Goal: Information Seeking & Learning: Learn about a topic

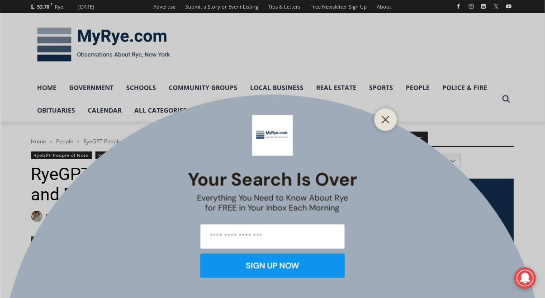
click at [395, 118] on div at bounding box center [386, 119] width 23 height 23
click at [384, 119] on icon "Close" at bounding box center [386, 119] width 8 height 8
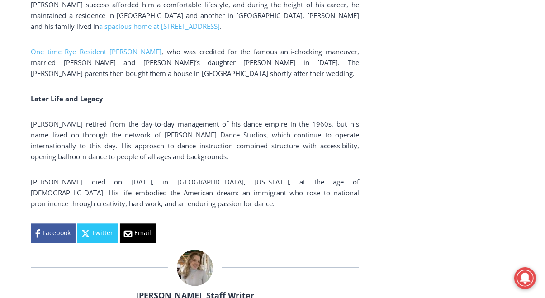
scroll to position [1348, 0]
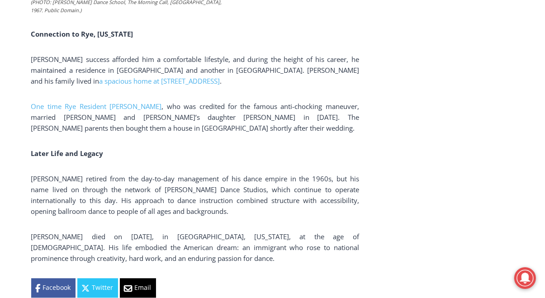
click at [291, 39] on p "Connection to Rye, New York" at bounding box center [195, 34] width 328 height 11
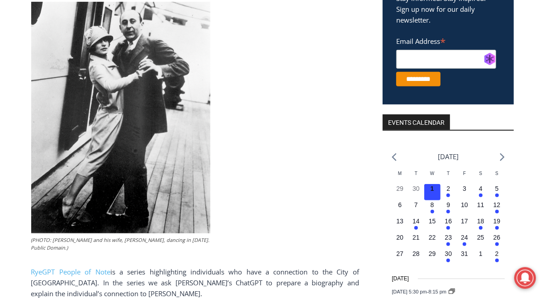
scroll to position [0, 0]
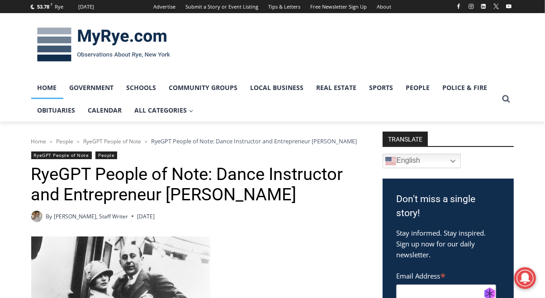
click at [55, 99] on link "Home" at bounding box center [47, 87] width 32 height 23
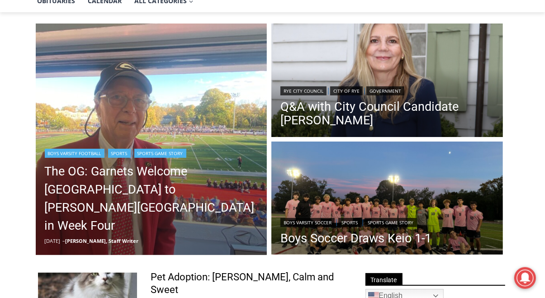
scroll to position [110, 0]
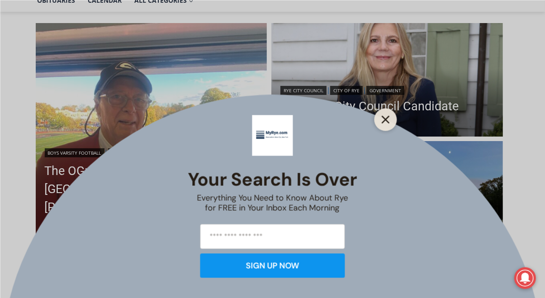
click at [390, 115] on button "Close" at bounding box center [386, 119] width 13 height 13
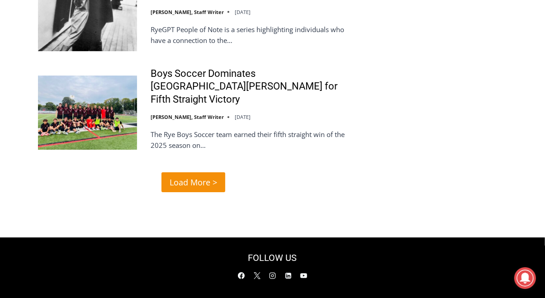
scroll to position [1981, 0]
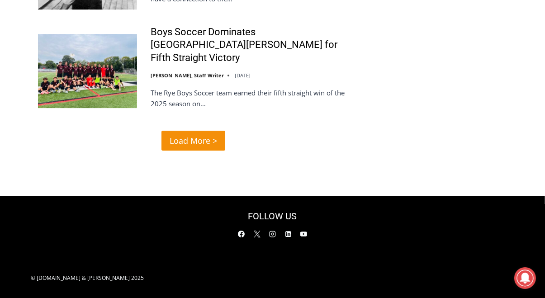
click at [198, 148] on span "Load More >" at bounding box center [194, 140] width 48 height 13
click at [197, 148] on span "Load More >" at bounding box center [194, 140] width 48 height 13
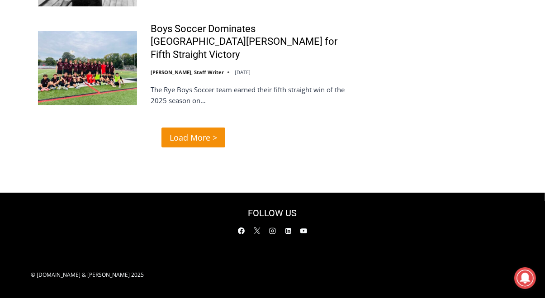
scroll to position [1993, 0]
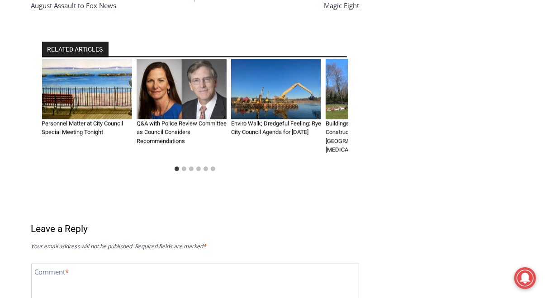
scroll to position [1376, 0]
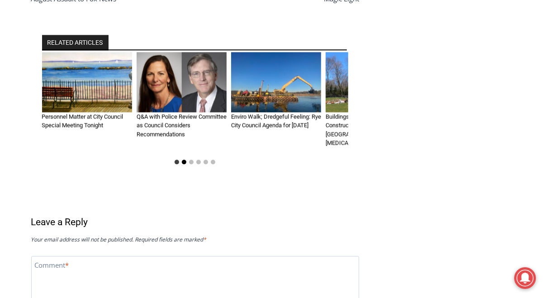
click at [185, 164] on button "Go to slide 2" at bounding box center [184, 162] width 5 height 5
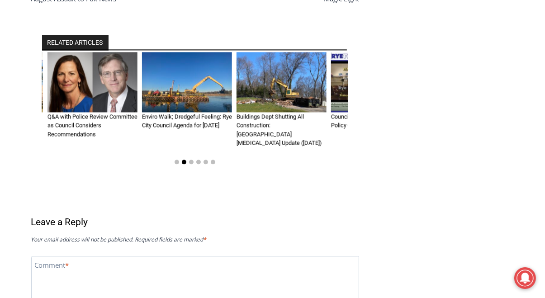
click at [185, 164] on button "Go to slide 2" at bounding box center [184, 162] width 5 height 5
click at [192, 164] on button "Go to slide 3" at bounding box center [191, 162] width 5 height 5
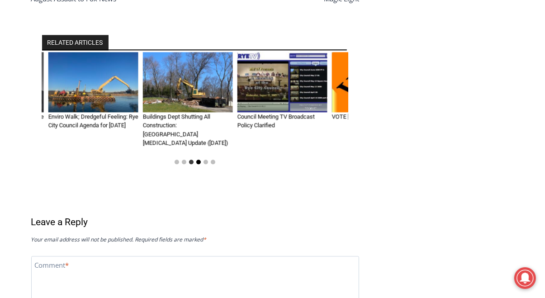
click at [199, 164] on button "Go to slide 4" at bounding box center [198, 162] width 5 height 5
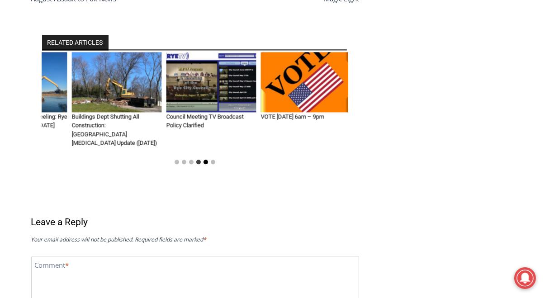
click at [206, 164] on button "Go to slide 5" at bounding box center [206, 162] width 5 height 5
click at [214, 164] on button "Go to slide 6" at bounding box center [213, 162] width 5 height 5
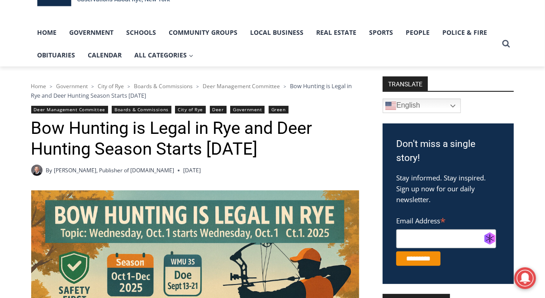
scroll to position [55, 0]
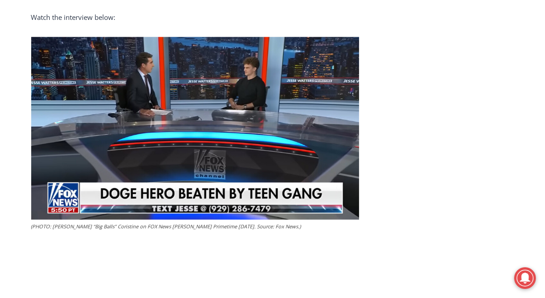
scroll to position [715, 0]
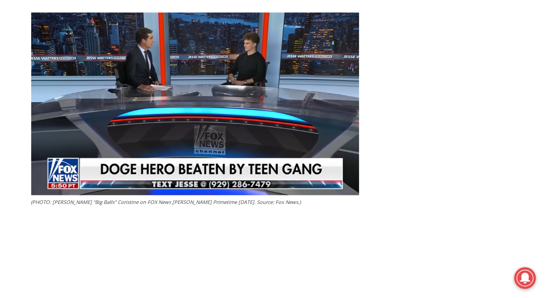
click at [224, 148] on img at bounding box center [195, 104] width 328 height 183
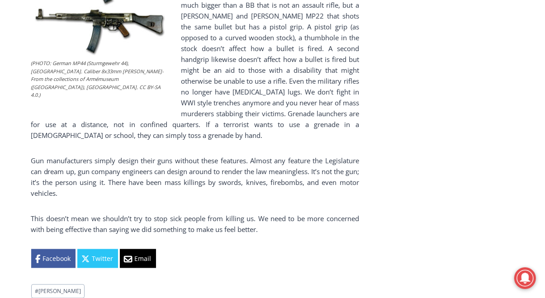
scroll to position [880, 0]
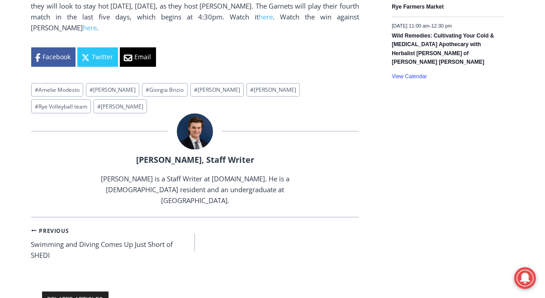
scroll to position [660, 0]
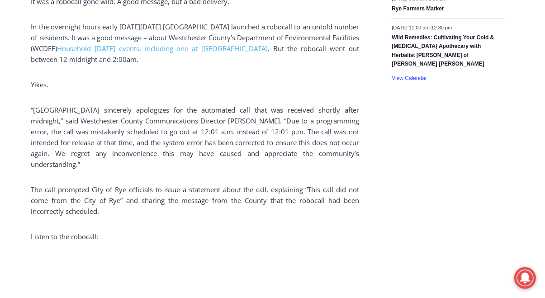
scroll to position [625, 0]
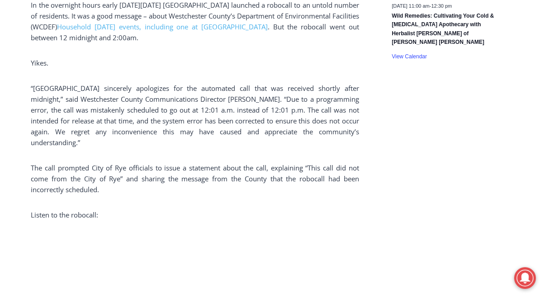
click at [367, 197] on div "Home > Government > Westchester County > Programming Error Causes Late-Night Ro…" at bounding box center [272, 269] width 483 height 1527
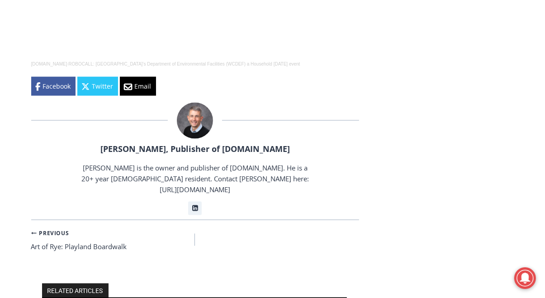
scroll to position [955, 0]
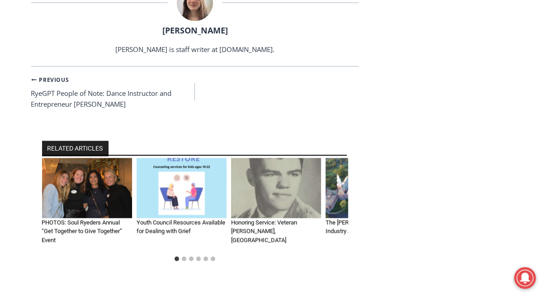
scroll to position [1265, 0]
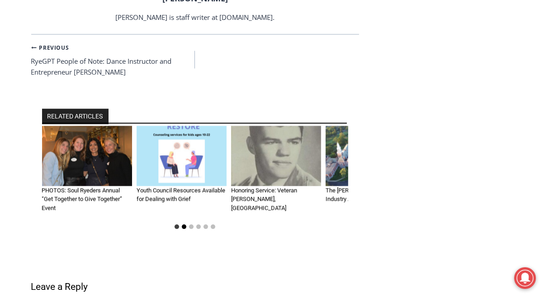
click at [185, 229] on button "Go to slide 2" at bounding box center [184, 226] width 5 height 5
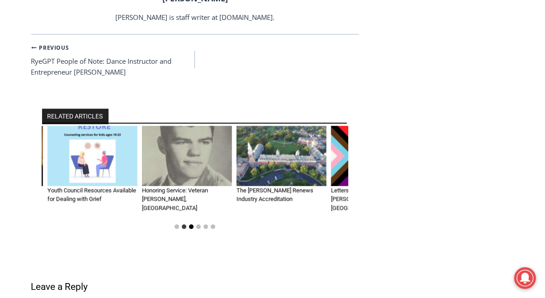
click at [192, 229] on button "Go to slide 3" at bounding box center [191, 226] width 5 height 5
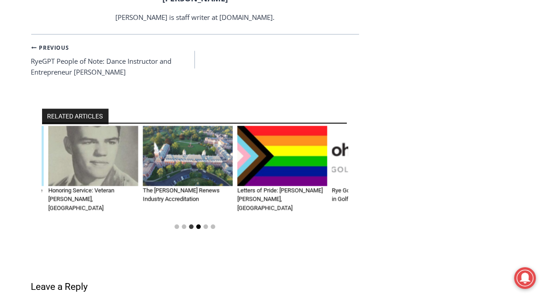
click at [200, 229] on button "Go to slide 4" at bounding box center [198, 226] width 5 height 5
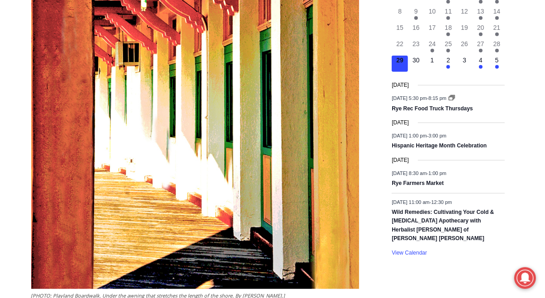
scroll to position [385, 0]
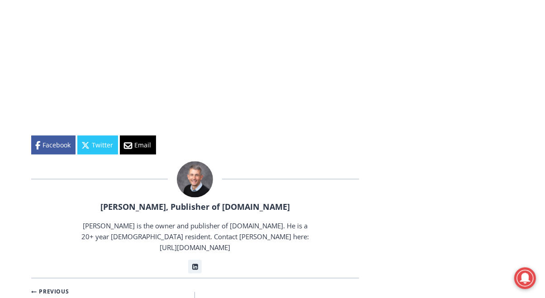
scroll to position [935, 0]
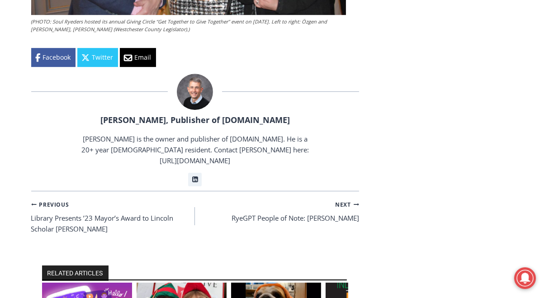
scroll to position [1981, 0]
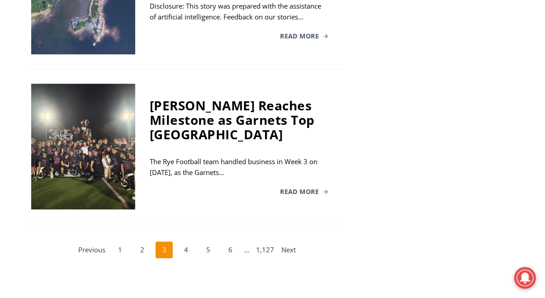
scroll to position [1649, 0]
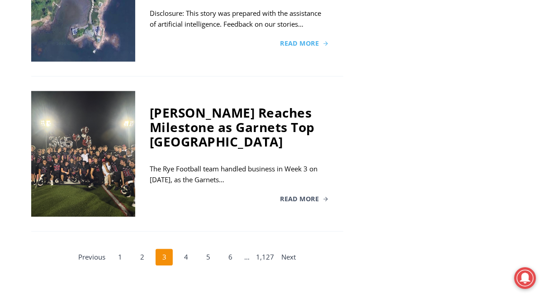
click at [284, 47] on span "Read More" at bounding box center [300, 43] width 39 height 6
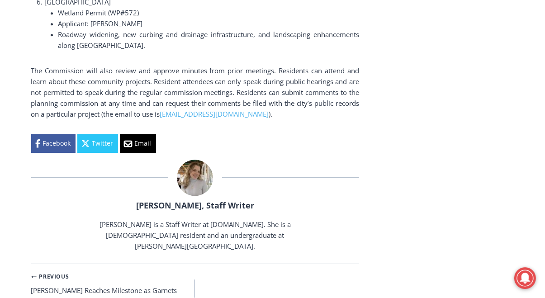
scroll to position [1623, 0]
